Goal: Communication & Community: Connect with others

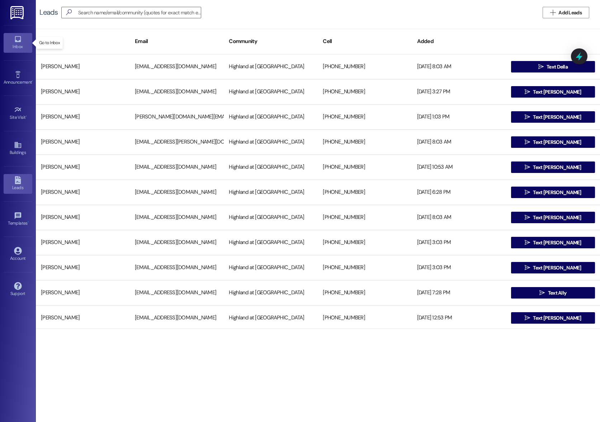
click at [14, 51] on link "Inbox" at bounding box center [18, 42] width 29 height 19
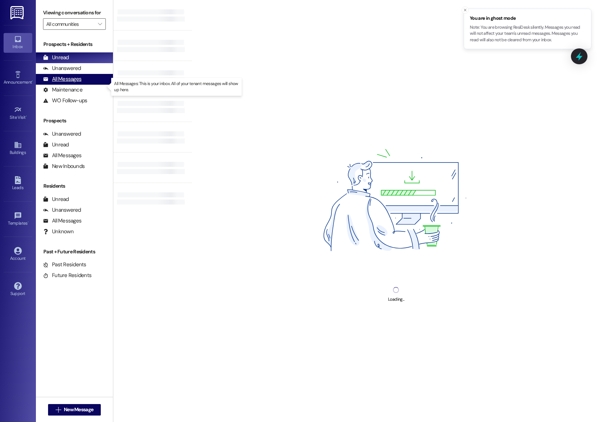
click at [63, 83] on div "All Messages" at bounding box center [62, 79] width 38 height 8
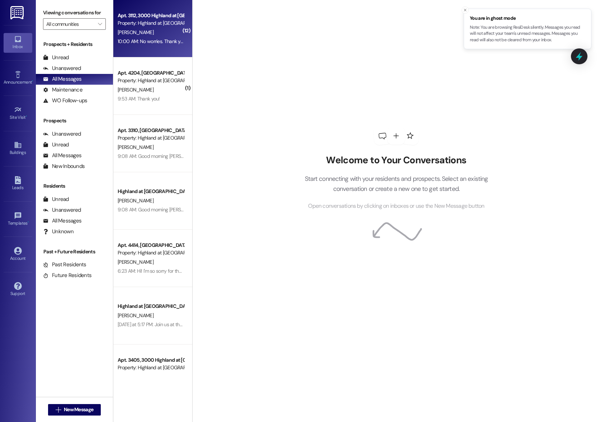
click at [130, 33] on span "[PERSON_NAME]" at bounding box center [136, 32] width 36 height 6
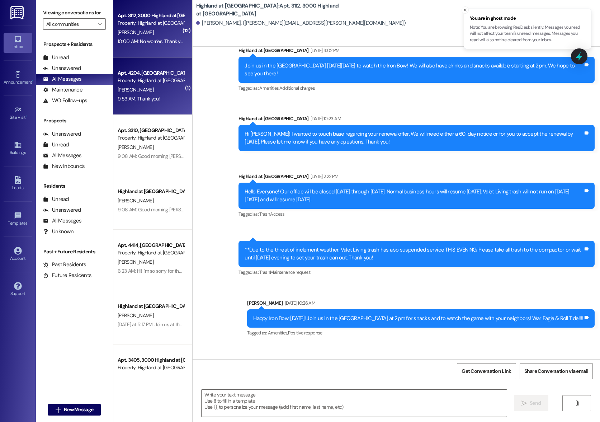
click at [140, 80] on div "Property: Highland at [GEOGRAPHIC_DATA]" at bounding box center [151, 81] width 66 height 8
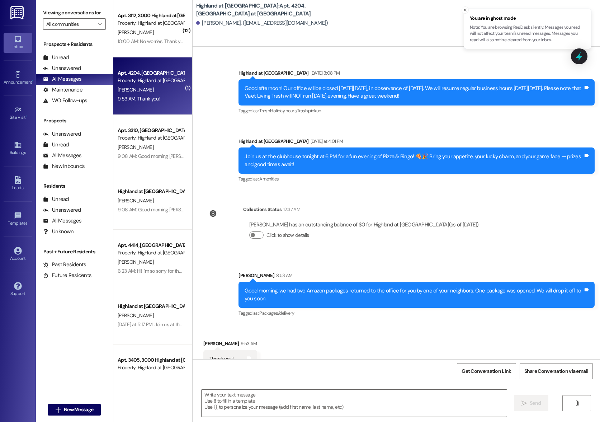
scroll to position [3632, 0]
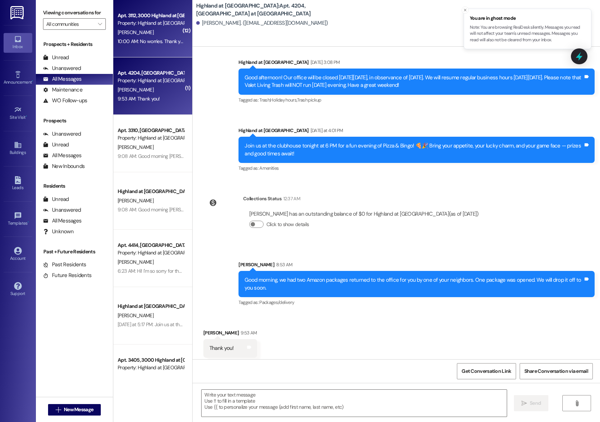
click at [137, 36] on div "[PERSON_NAME]" at bounding box center [151, 32] width 68 height 9
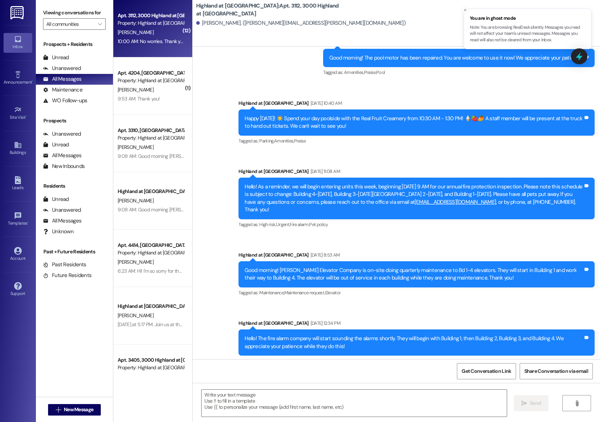
scroll to position [13462, 0]
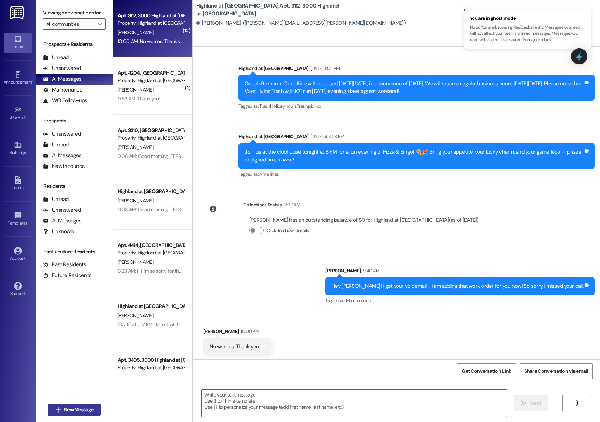
click at [70, 411] on span "New Message" at bounding box center [78, 410] width 29 height 8
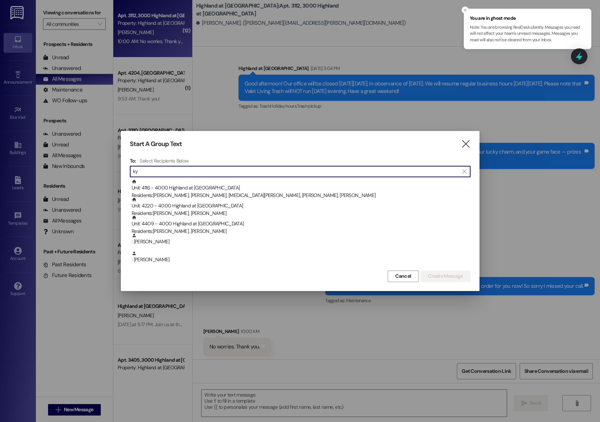
type input "k"
type input "K"
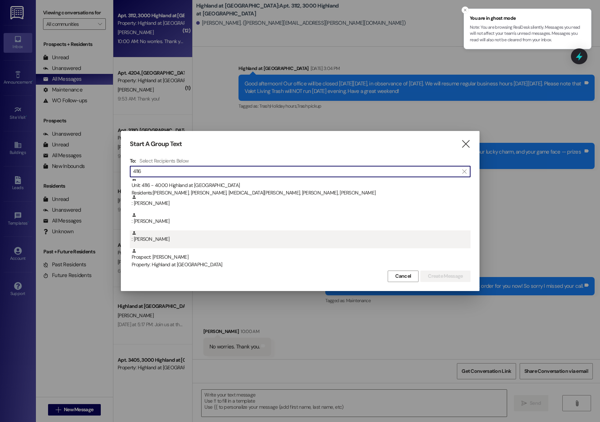
scroll to position [0, 0]
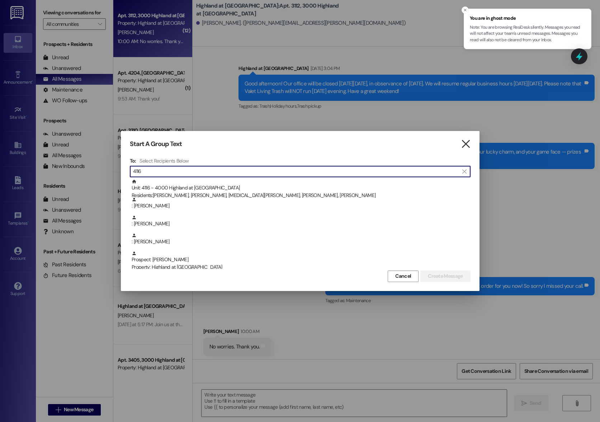
type input "4116"
click at [470, 145] on icon "" at bounding box center [466, 144] width 10 height 8
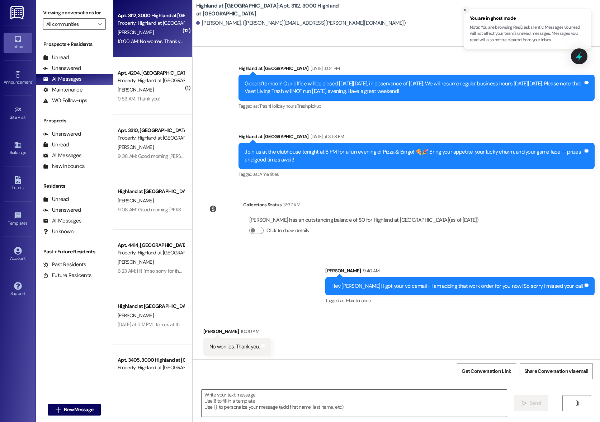
click at [468, 11] on button "Close toast" at bounding box center [465, 9] width 7 height 7
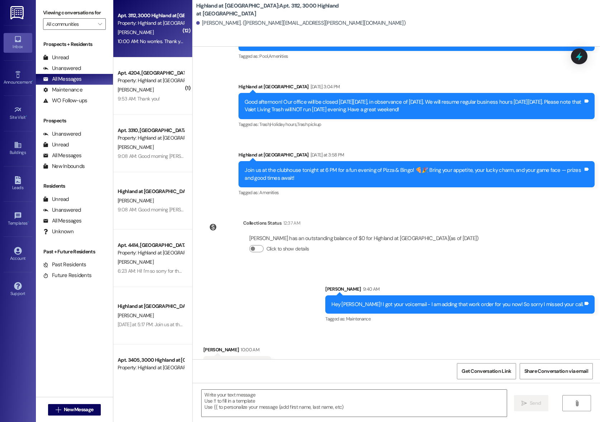
scroll to position [13462, 0]
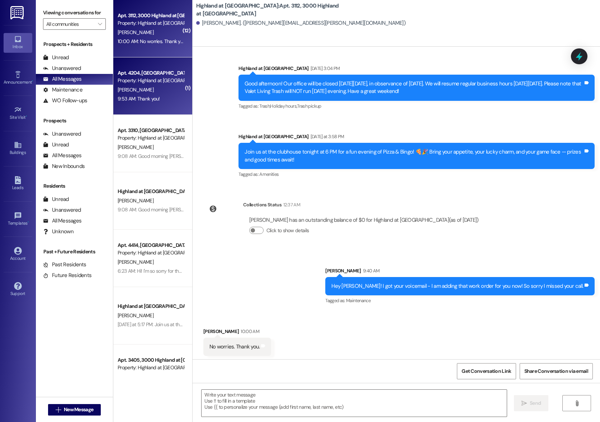
click at [159, 88] on div "[PERSON_NAME]" at bounding box center [151, 89] width 68 height 9
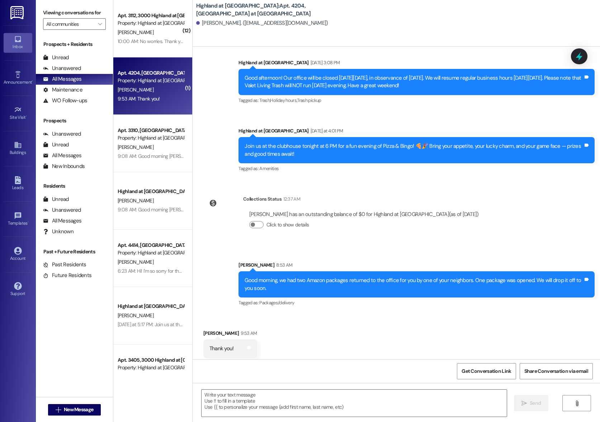
scroll to position [3632, 0]
